Goal: Task Accomplishment & Management: Use online tool/utility

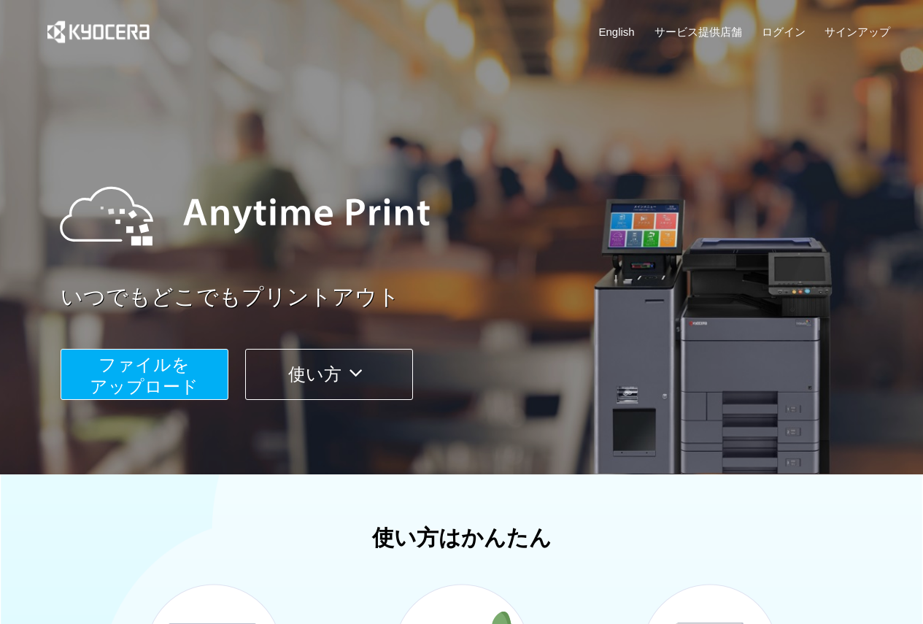
click at [174, 363] on span "ファイルを ​​アップロード" at bounding box center [144, 375] width 109 height 42
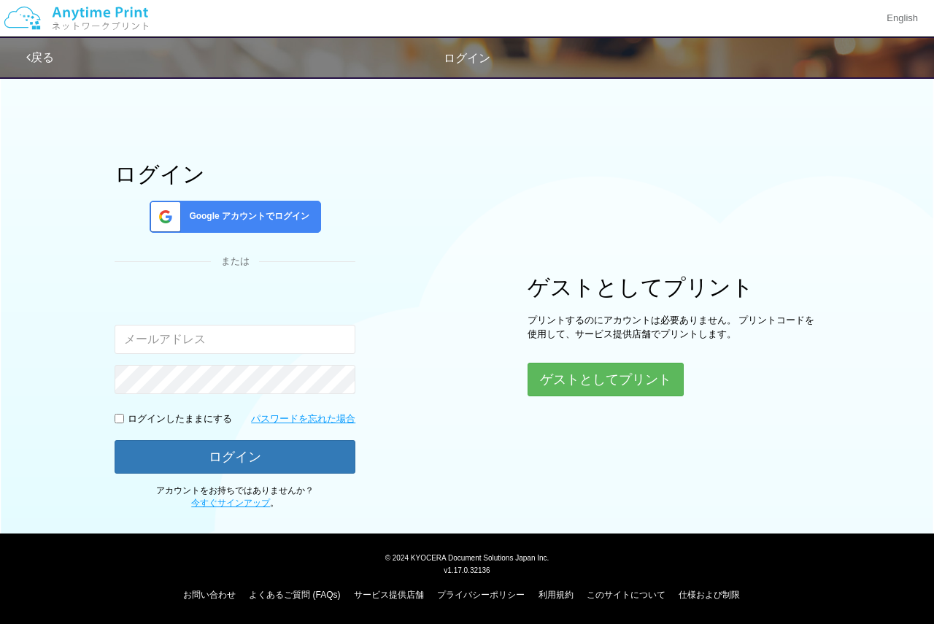
click at [271, 211] on span "Google アカウントでログイン" at bounding box center [246, 216] width 126 height 12
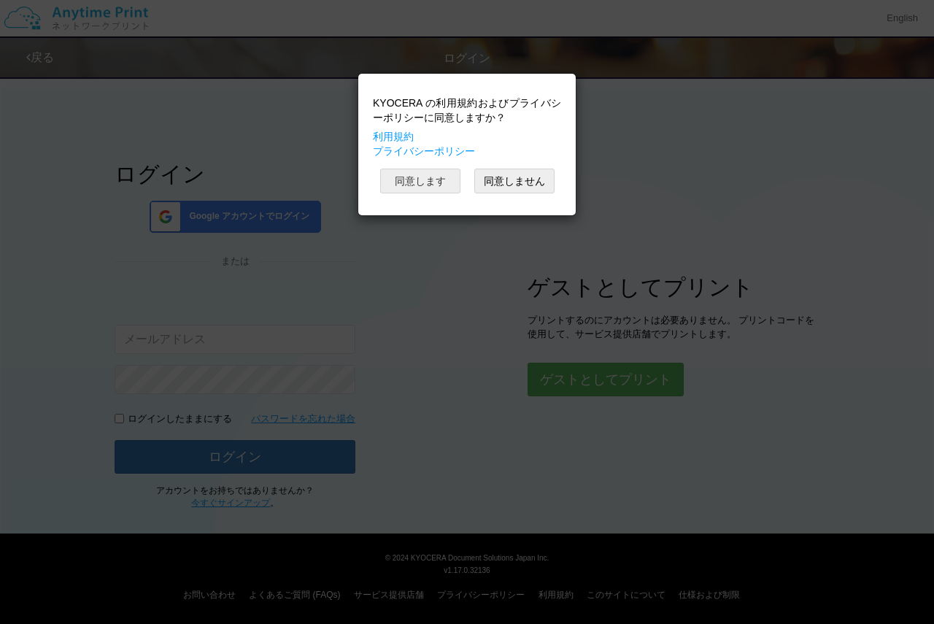
click at [429, 184] on button "同意します" at bounding box center [420, 180] width 80 height 25
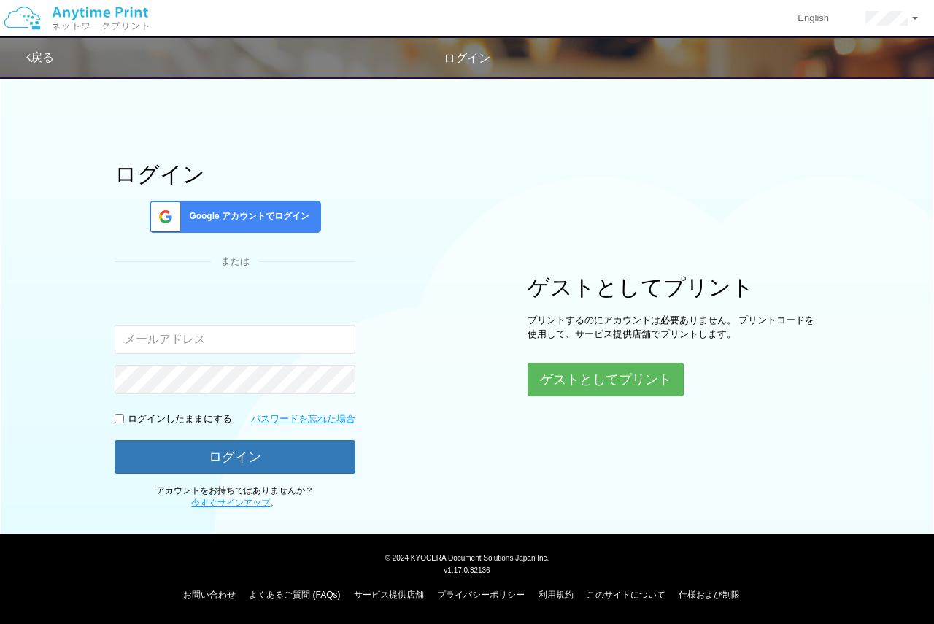
click at [253, 223] on div "Google アカウントでログイン" at bounding box center [235, 217] width 171 height 32
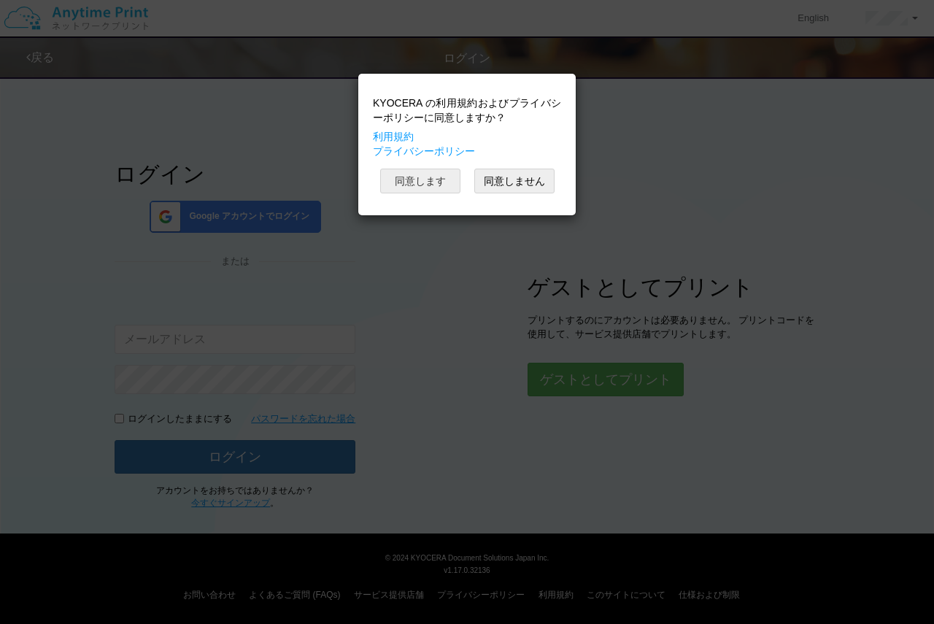
click at [431, 176] on button "同意します" at bounding box center [420, 180] width 80 height 25
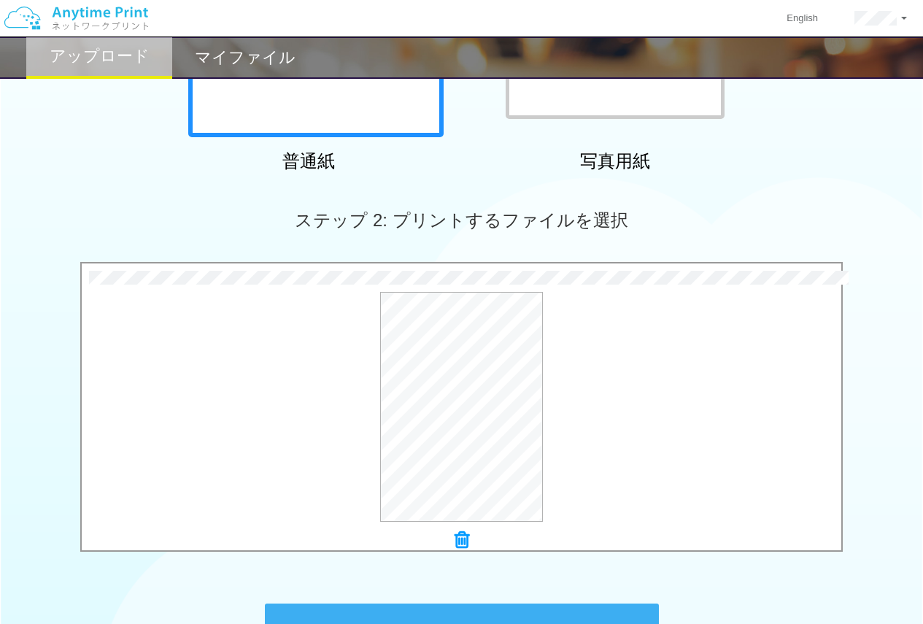
scroll to position [486, 0]
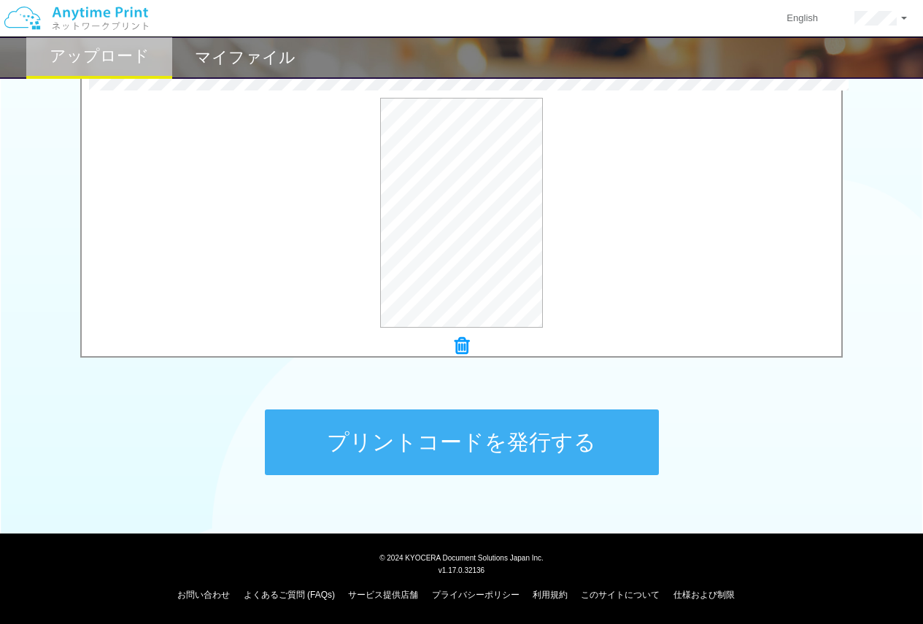
click at [515, 451] on button "プリントコードを発行する" at bounding box center [462, 442] width 394 height 66
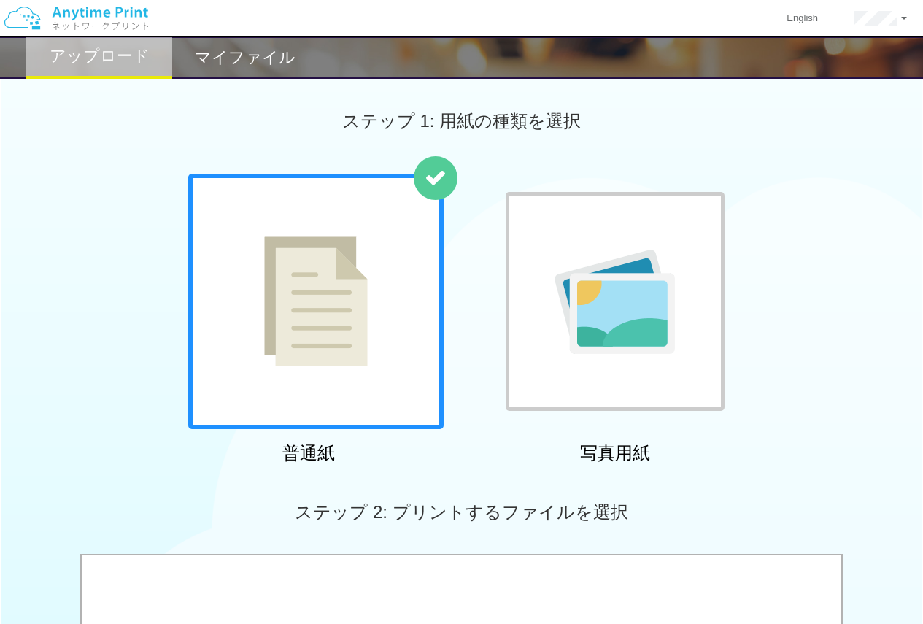
scroll to position [292, 0]
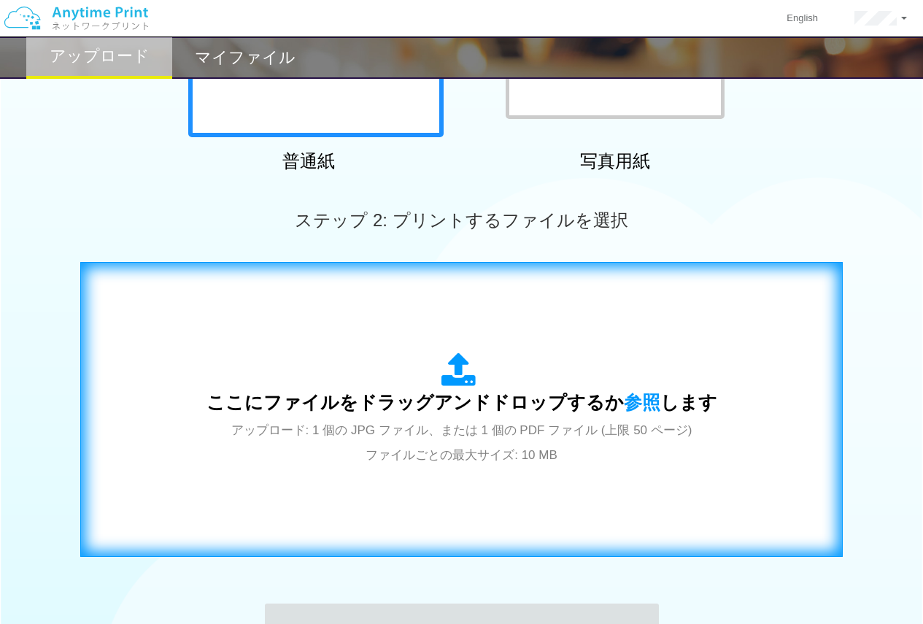
click at [508, 450] on span "アップロード: 1 個の JPG ファイル、または 1 個の PDF ファイル (上限 50 ページ) ファイルごとの最大サイズ: 10 MB" at bounding box center [461, 442] width 461 height 39
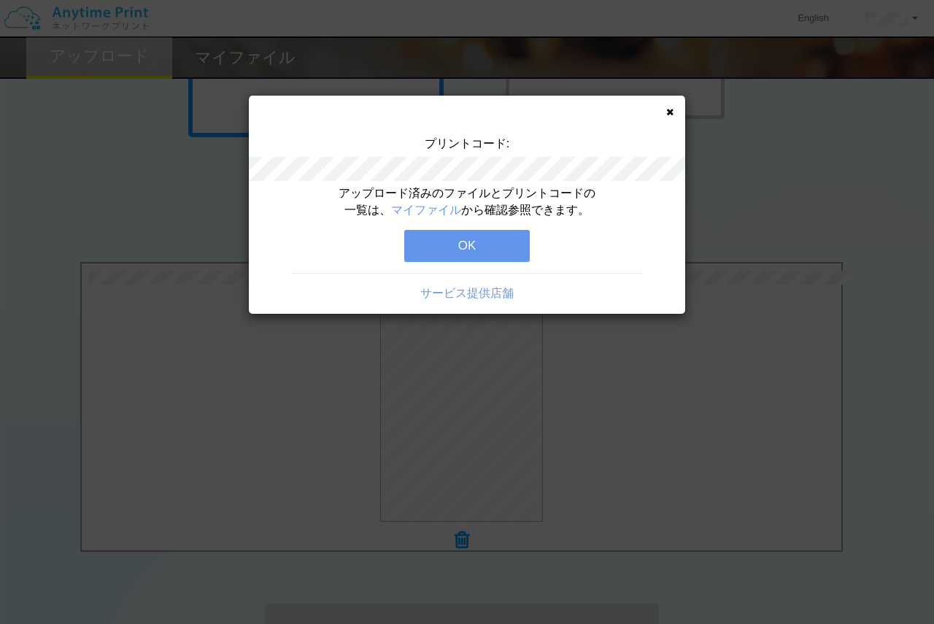
click at [461, 247] on button "OK" at bounding box center [466, 246] width 125 height 32
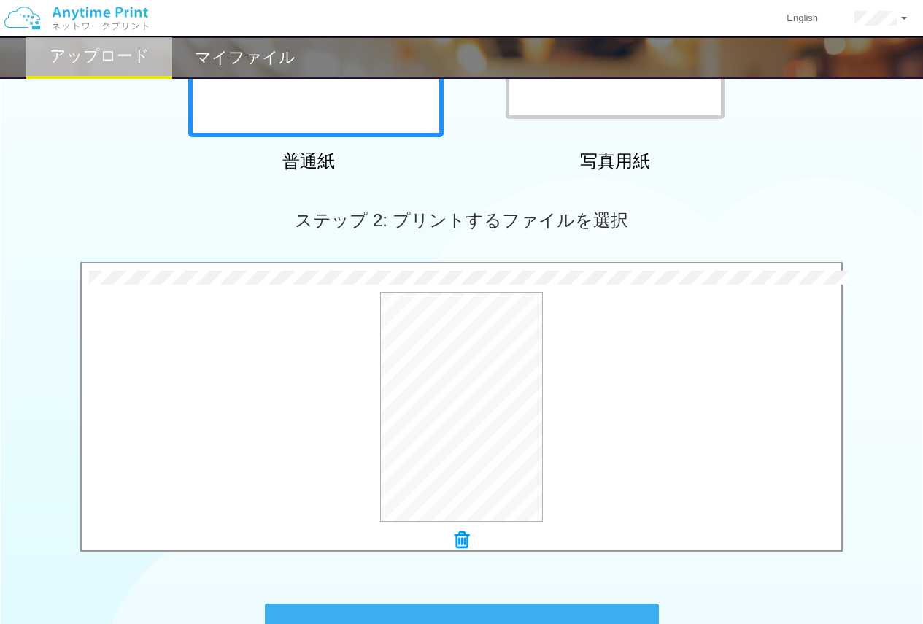
scroll to position [486, 0]
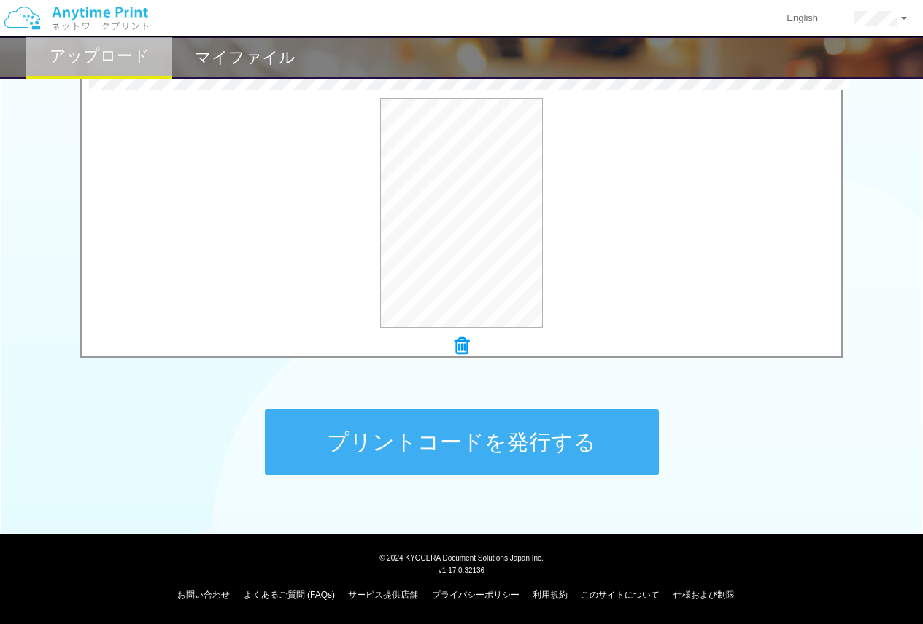
click at [507, 446] on button "プリントコードを発行する" at bounding box center [462, 442] width 394 height 66
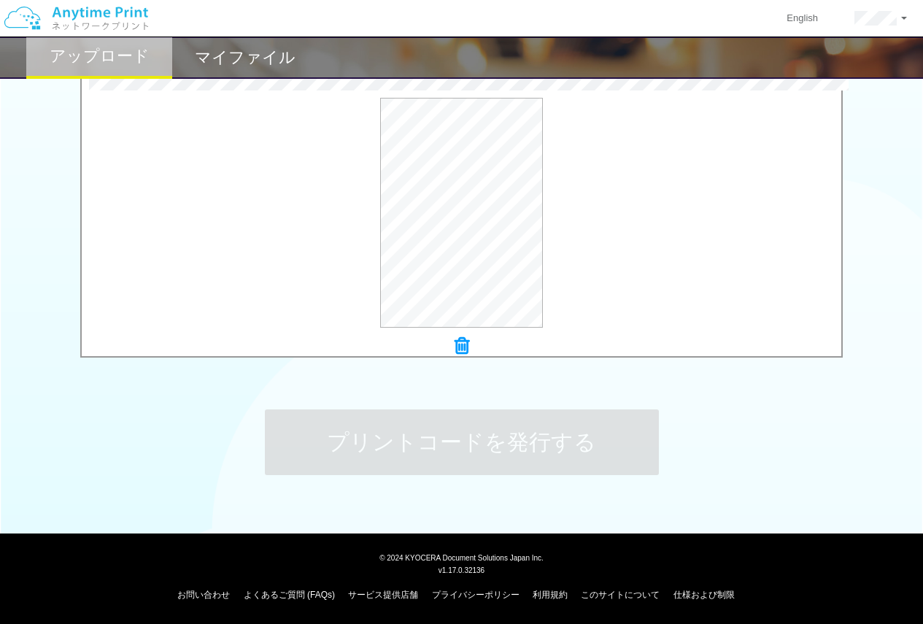
scroll to position [0, 0]
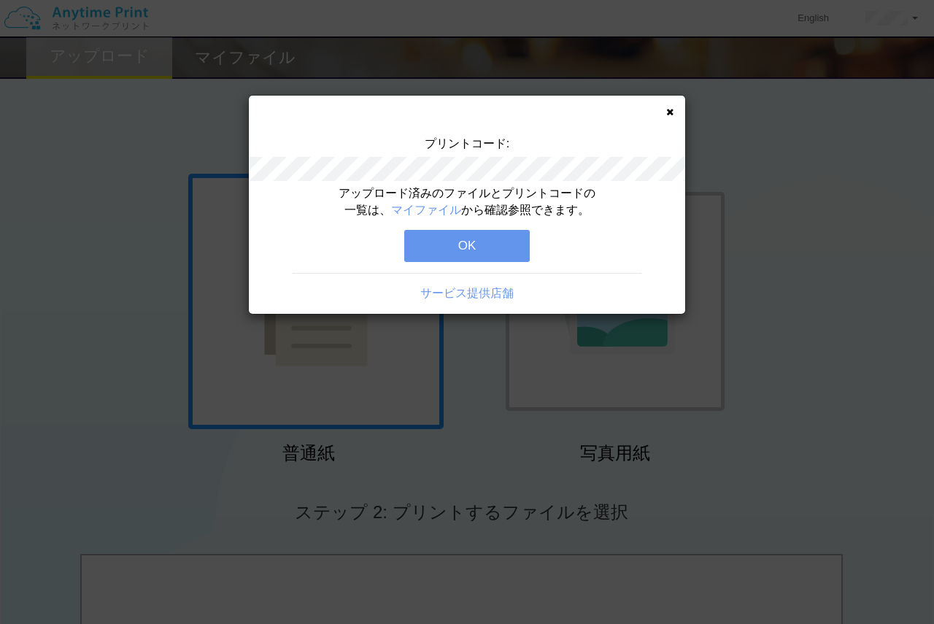
click at [462, 244] on button "OK" at bounding box center [466, 246] width 125 height 32
